Goal: Transaction & Acquisition: Purchase product/service

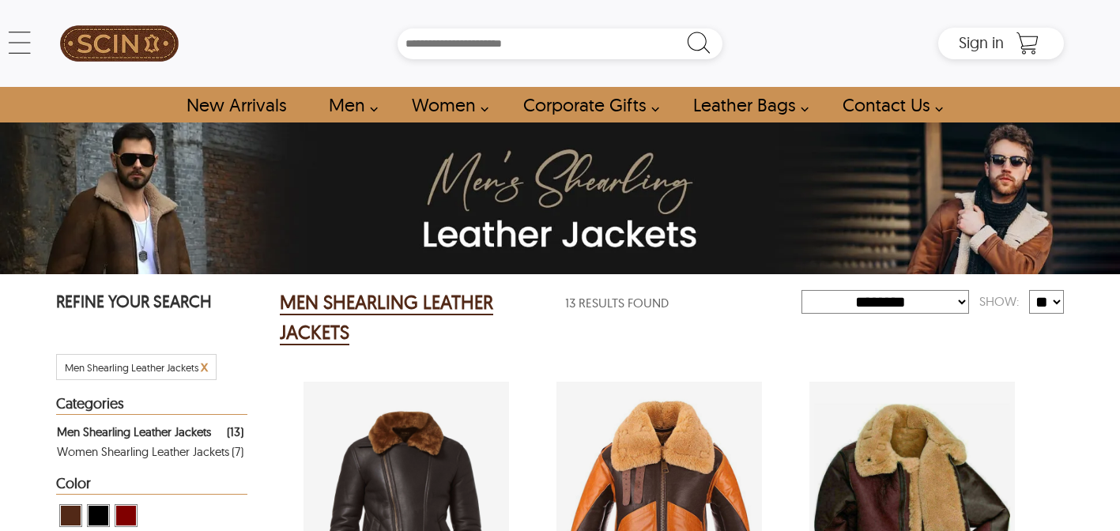
select select "********"
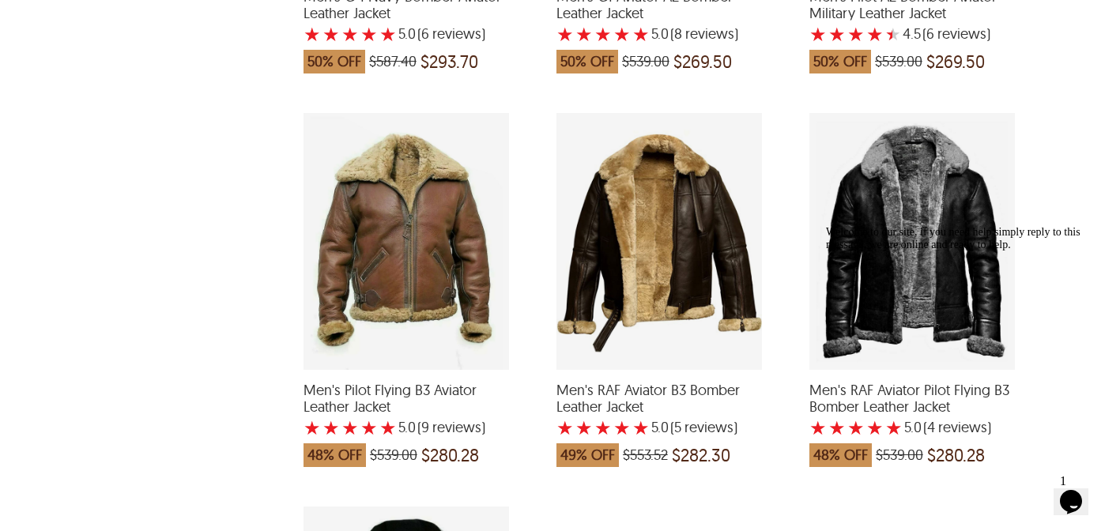
scroll to position [1439, 0]
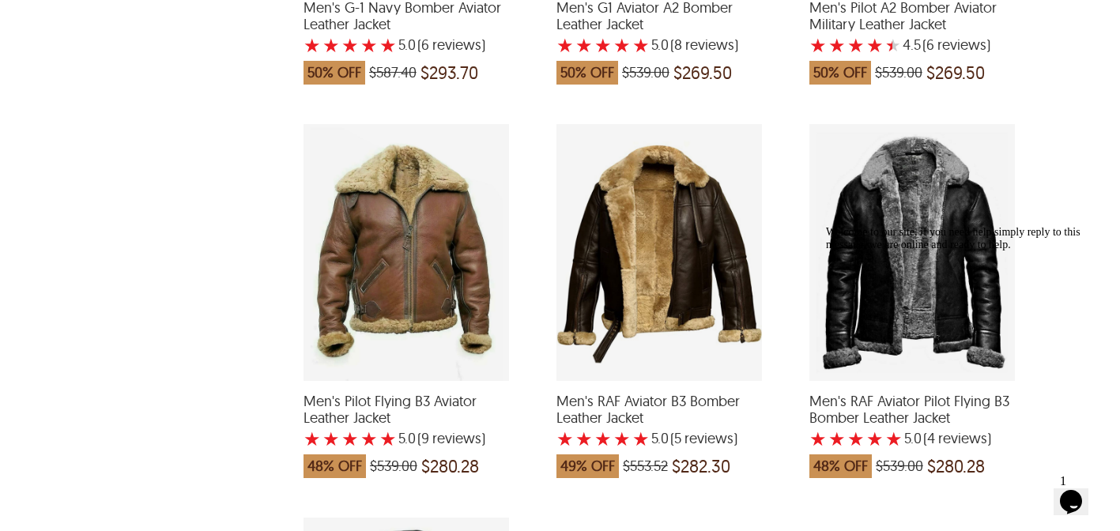
click at [977, 226] on div "Welcome to our site, if you need help simply reply to this message, we are onli…" at bounding box center [968, 238] width 284 height 25
click at [898, 198] on div "Men's RAF Aviator Pilot Flying B3 Bomber Leather Jacket with a 5 Star Rating 4 …" at bounding box center [911, 252] width 205 height 257
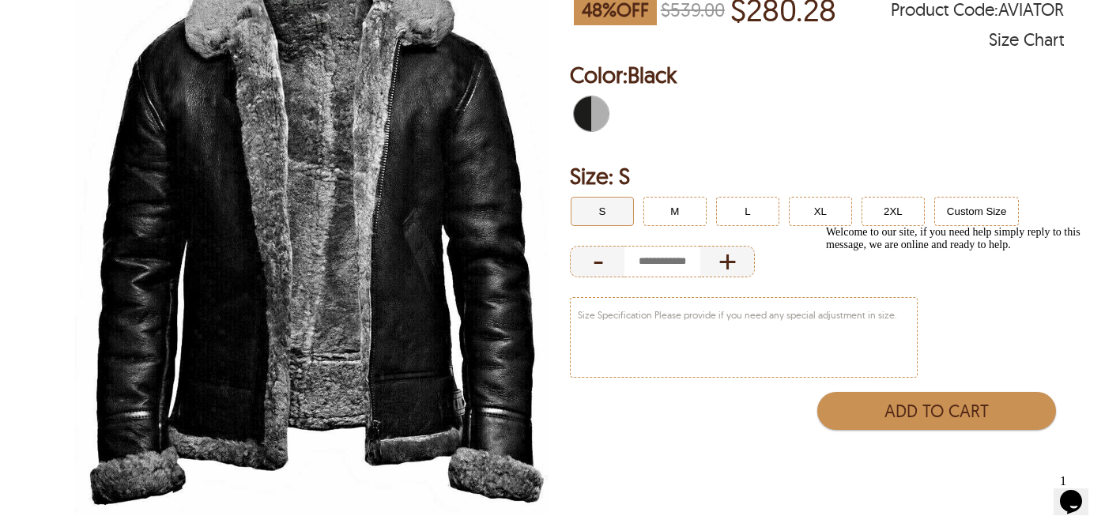
scroll to position [309, 0]
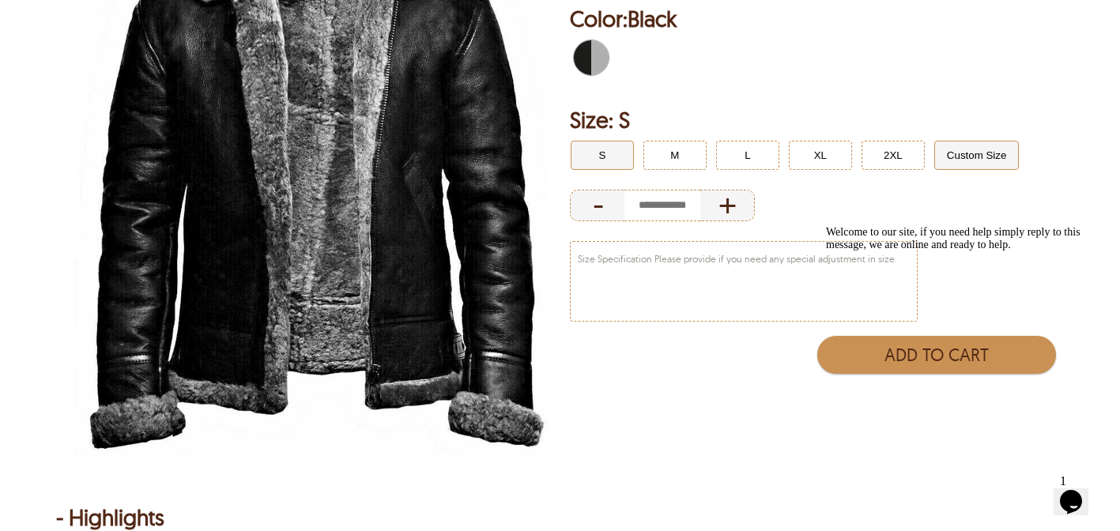
click at [996, 155] on button "Custom Size" at bounding box center [976, 155] width 85 height 29
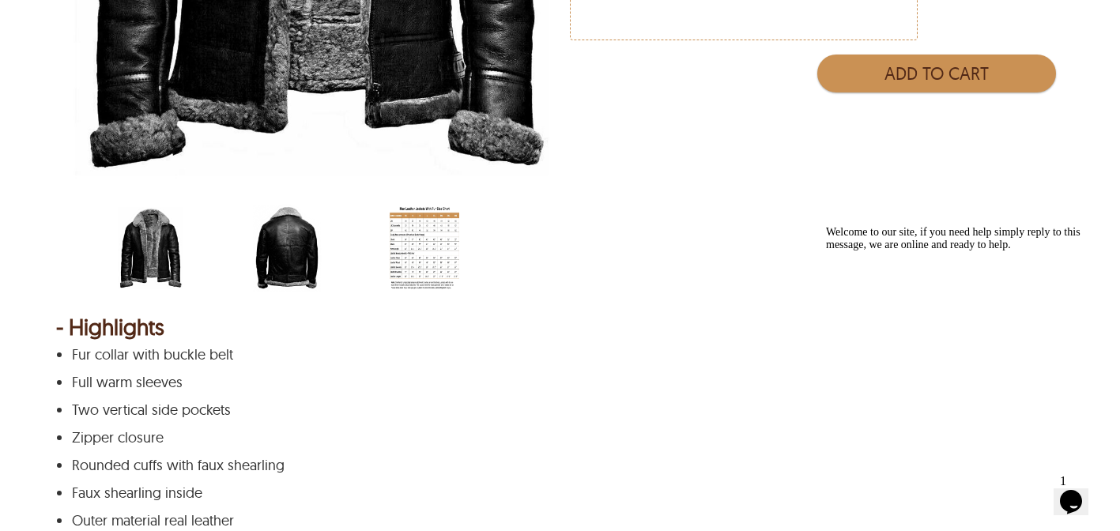
scroll to position [593, 0]
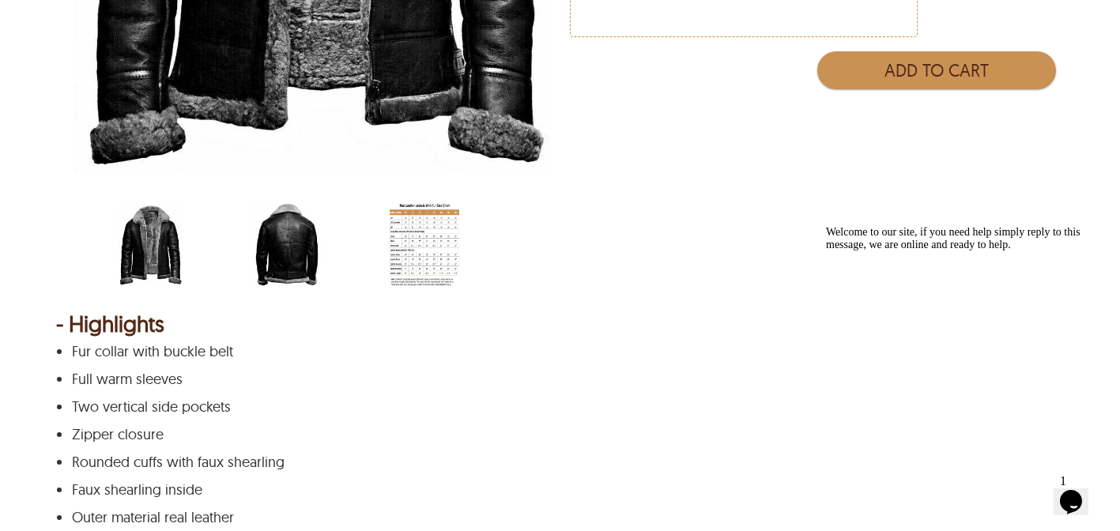
click at [429, 235] on img "men-jacket-size-chart-with-fur.jpg" at bounding box center [425, 244] width 70 height 87
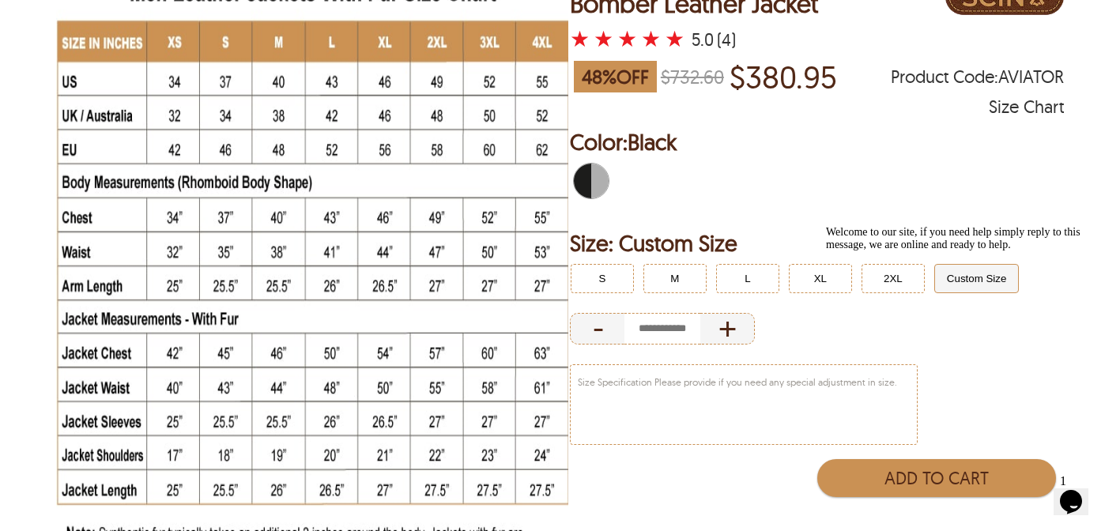
scroll to position [183, 0]
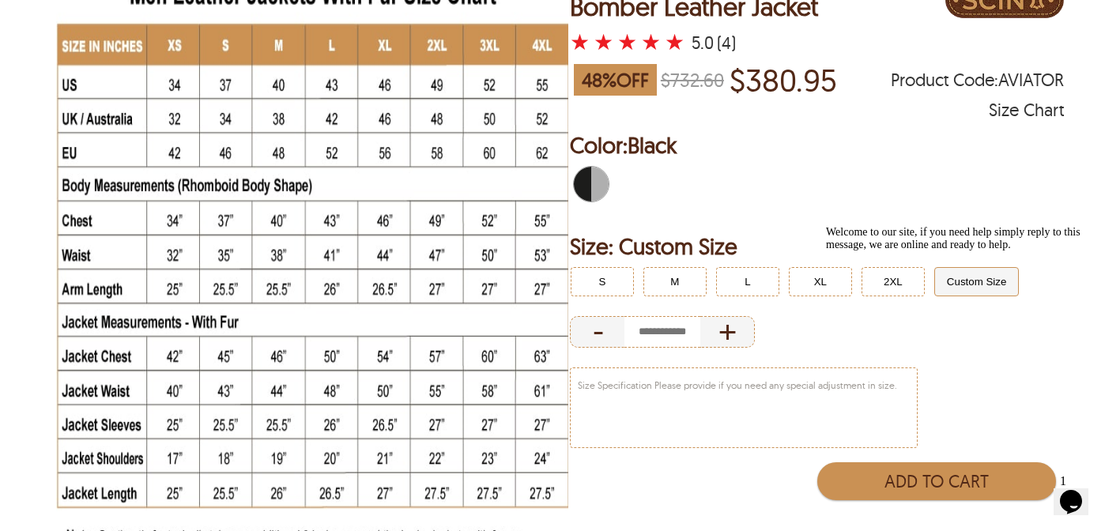
click at [778, 190] on div at bounding box center [817, 186] width 494 height 50
select select "********"
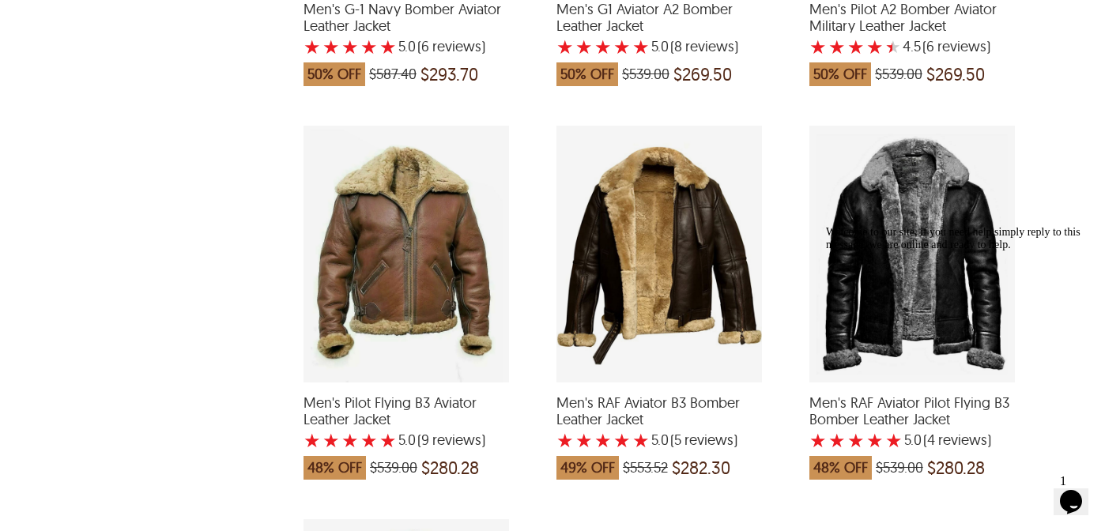
scroll to position [1439, 0]
